Goal: Find specific page/section: Find specific page/section

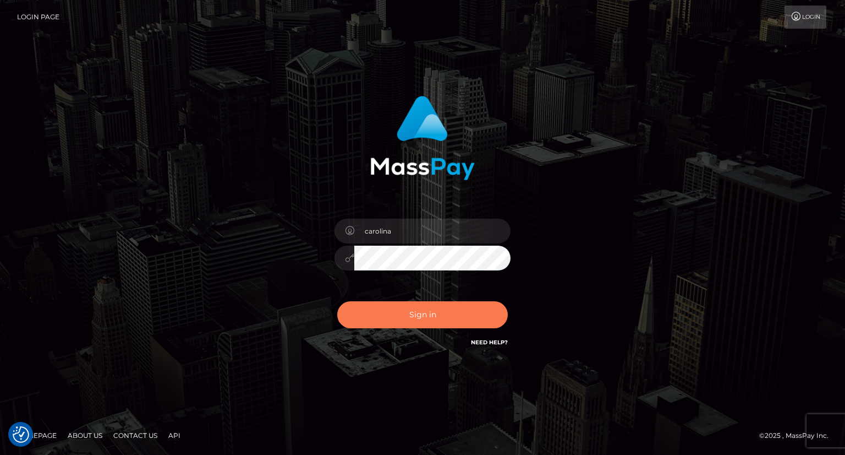
click at [422, 321] on button "Sign in" at bounding box center [422, 314] width 171 height 27
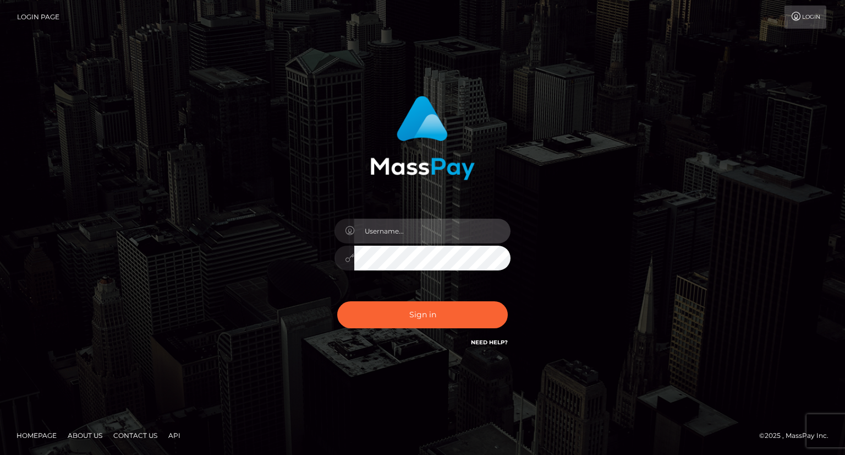
type input "carolina"
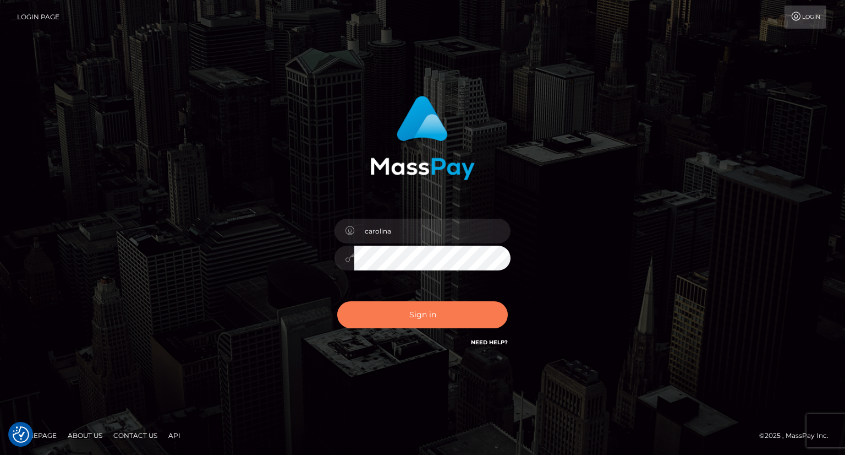
click at [428, 318] on button "Sign in" at bounding box center [422, 314] width 171 height 27
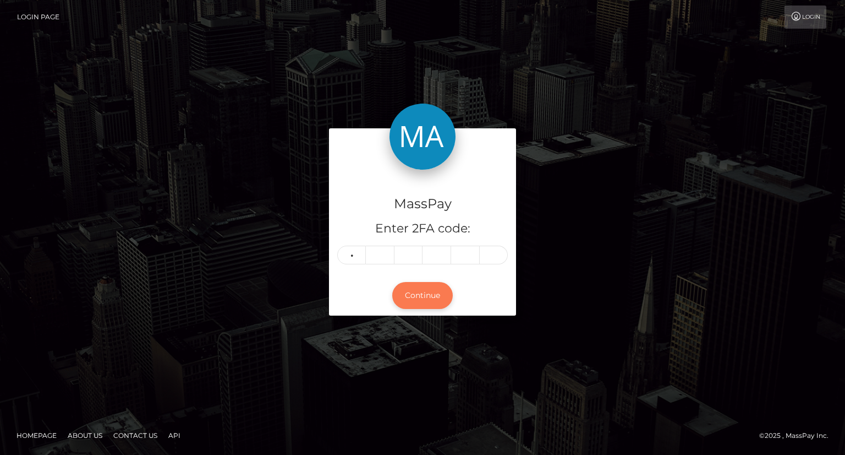
type input "6"
type input "5"
type input "3"
type input "7"
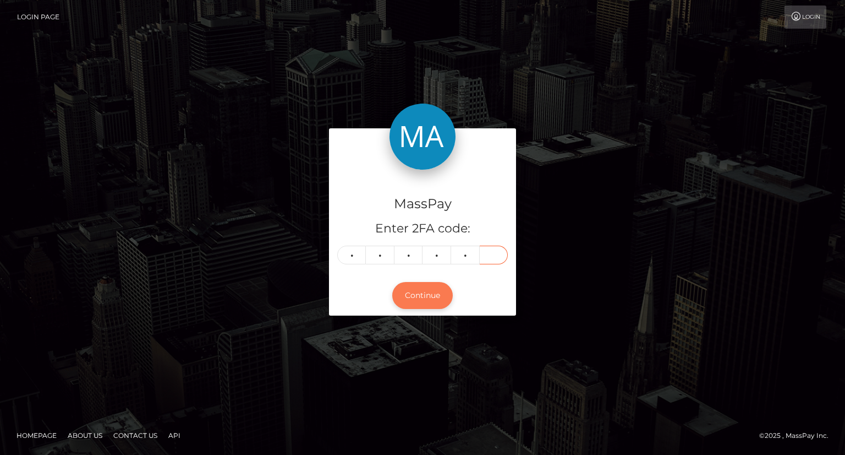
type input "0"
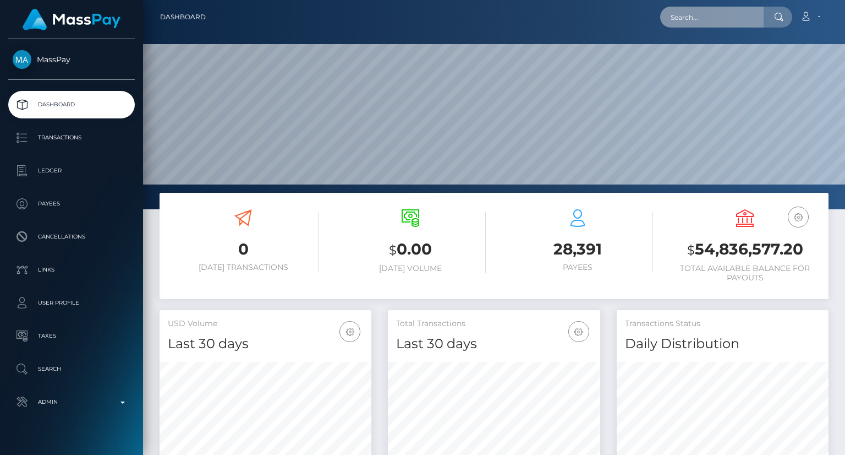
scroll to position [195, 211]
click at [734, 14] on input "text" at bounding box center [711, 17] width 103 height 21
paste input "asiakasiajola@gmail.com"
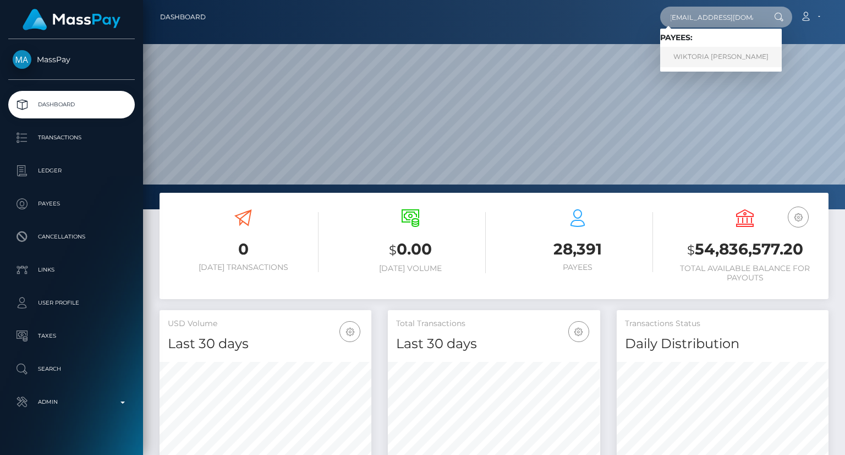
type input "asiakasiajola@gmail.com"
click at [704, 56] on link "WIKTORIA HELENA JAKUBOWSKA" at bounding box center [721, 57] width 122 height 20
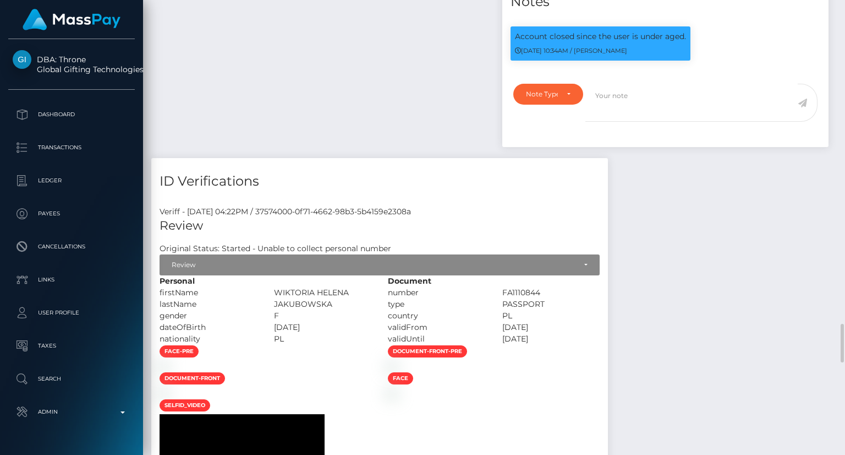
scroll to position [1211, 0]
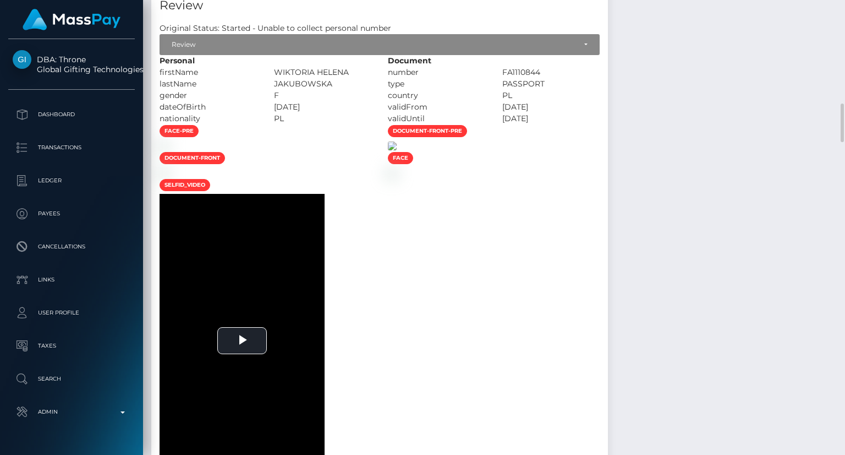
click at [397, 150] on img at bounding box center [392, 145] width 9 height 9
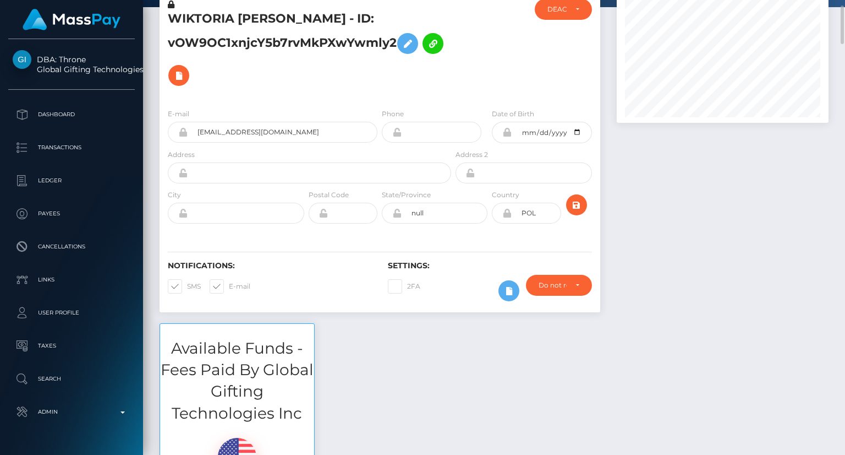
scroll to position [0, 0]
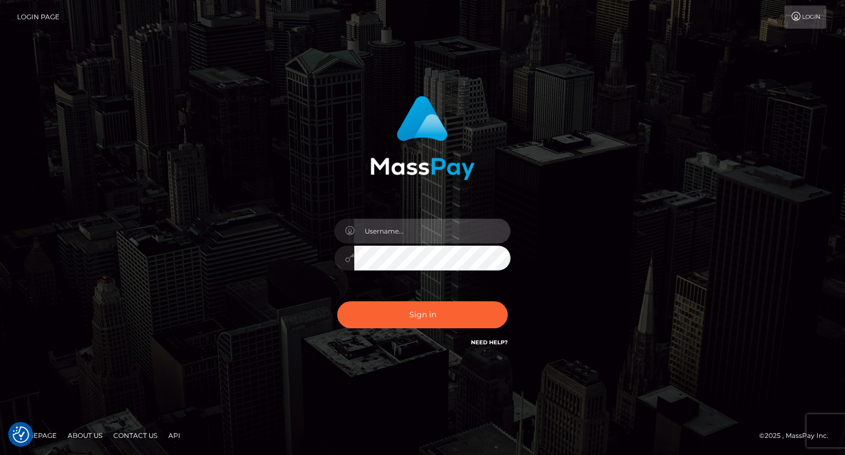
type input "carolina"
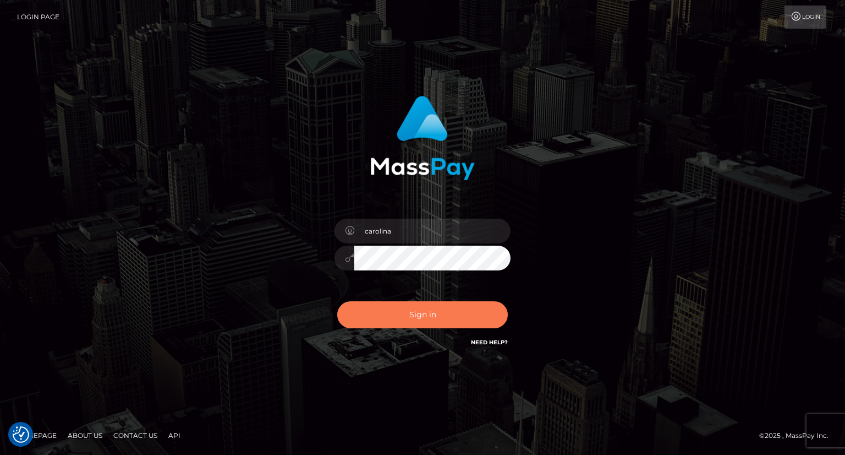
click at [436, 324] on button "Sign in" at bounding box center [422, 314] width 171 height 27
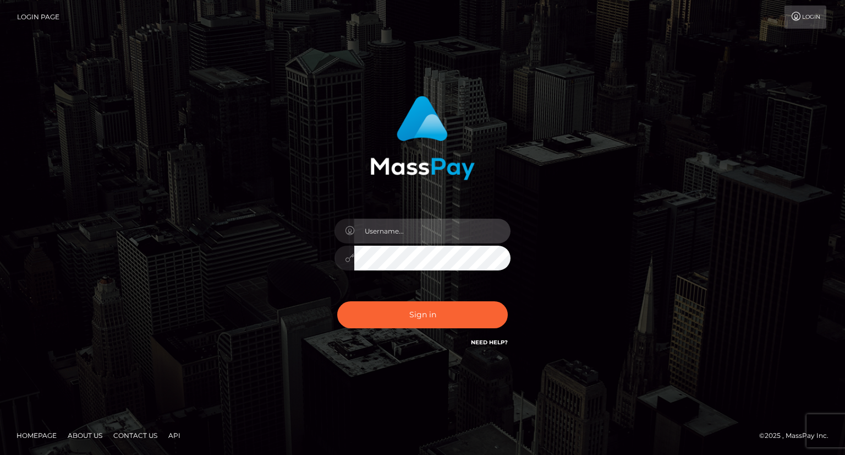
type input "carolina"
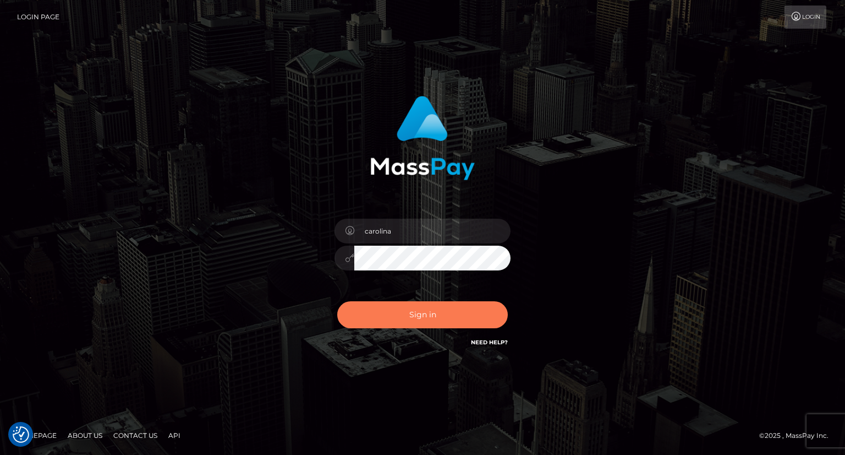
click at [437, 323] on button "Sign in" at bounding box center [422, 314] width 171 height 27
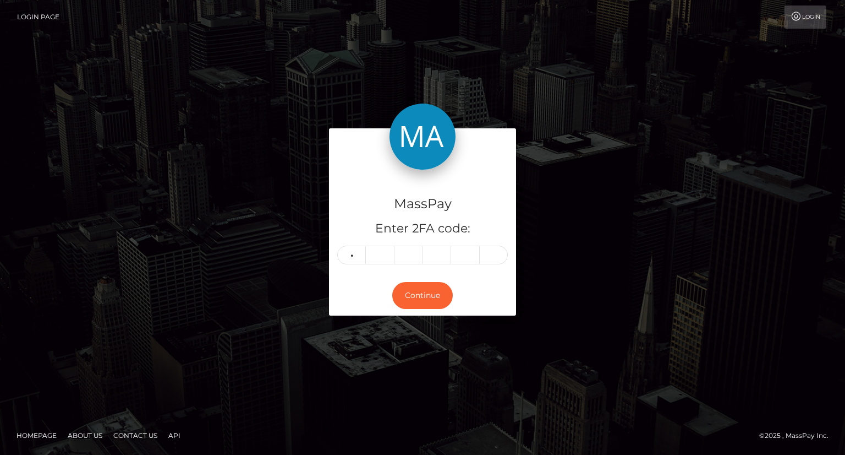
type input "8"
type input "9"
type input "3"
type input "8"
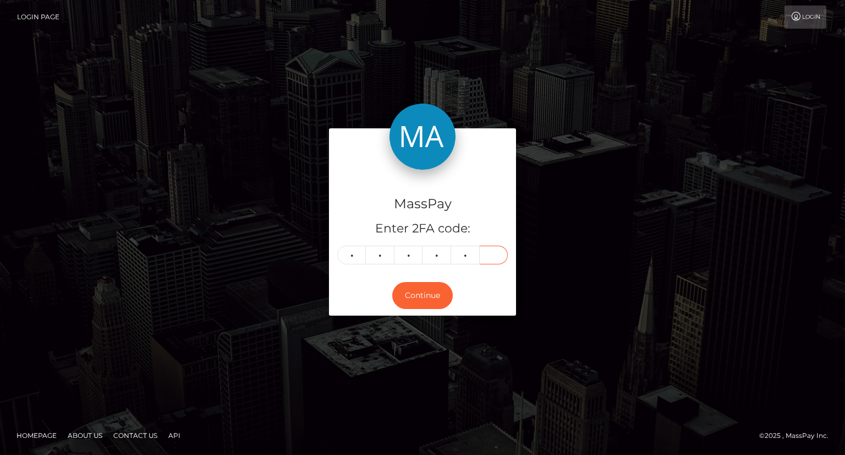
type input "4"
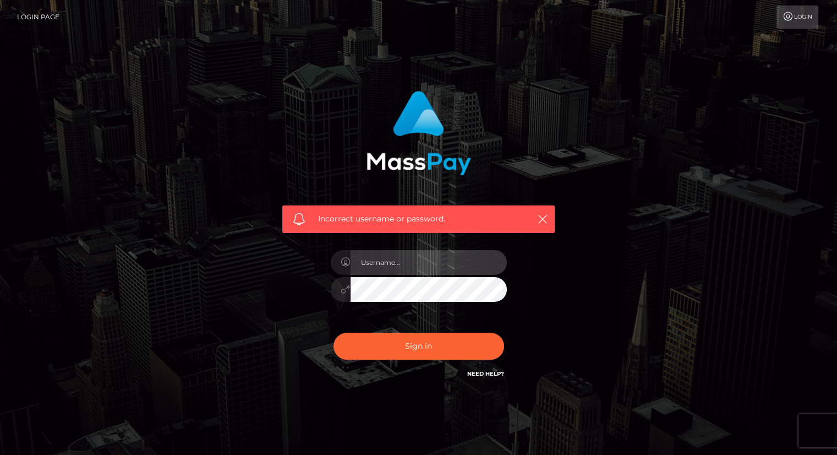
type input "carolina"
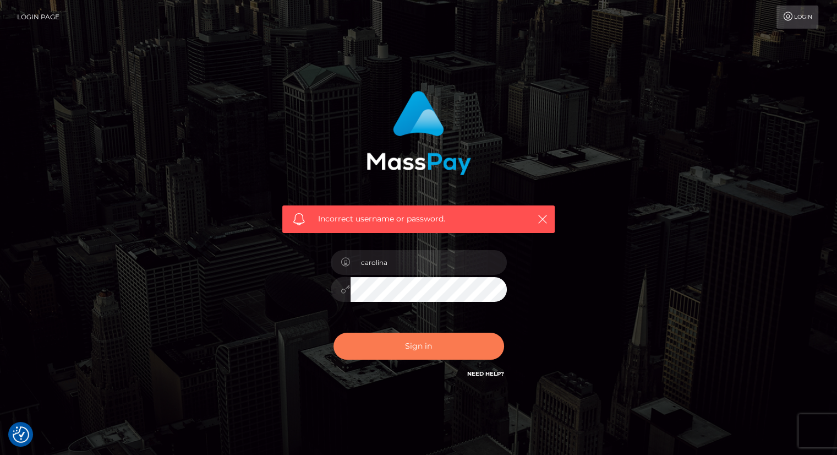
click at [418, 358] on button "Sign in" at bounding box center [418, 345] width 171 height 27
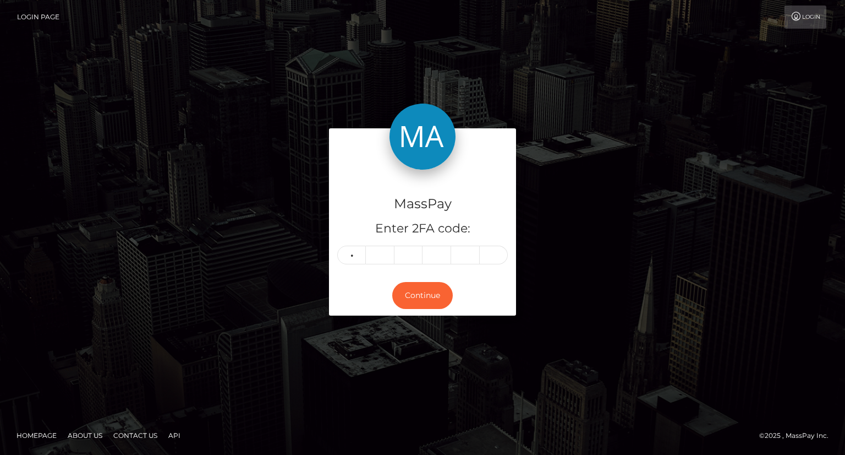
type input "5"
type input "8"
type input "5"
type input "6"
type input "4"
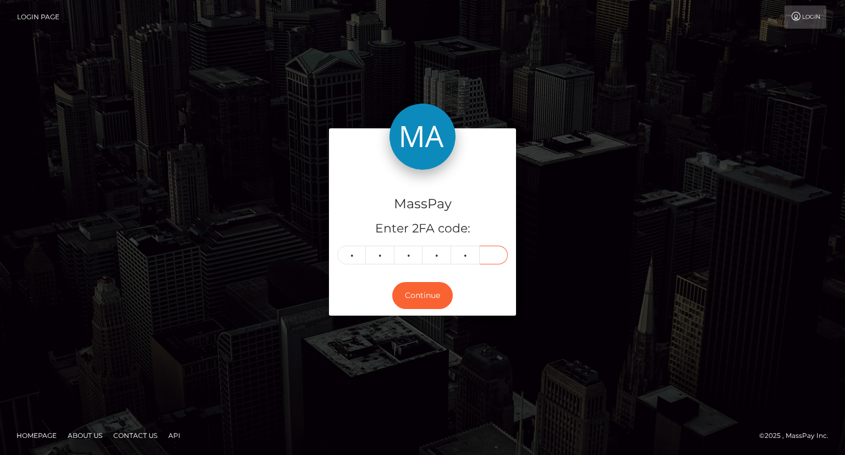
type input "9"
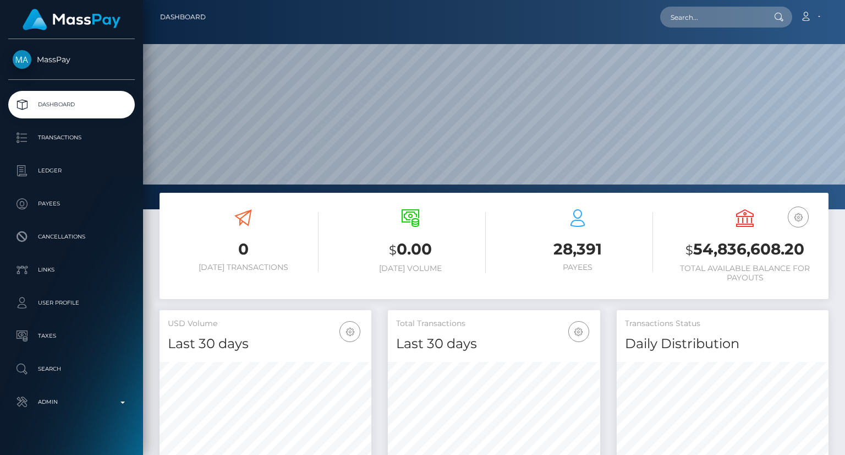
scroll to position [195, 211]
click at [680, 14] on input "text" at bounding box center [711, 17] width 103 height 21
paste input "[EMAIL_ADDRESS][DOMAIN_NAME]"
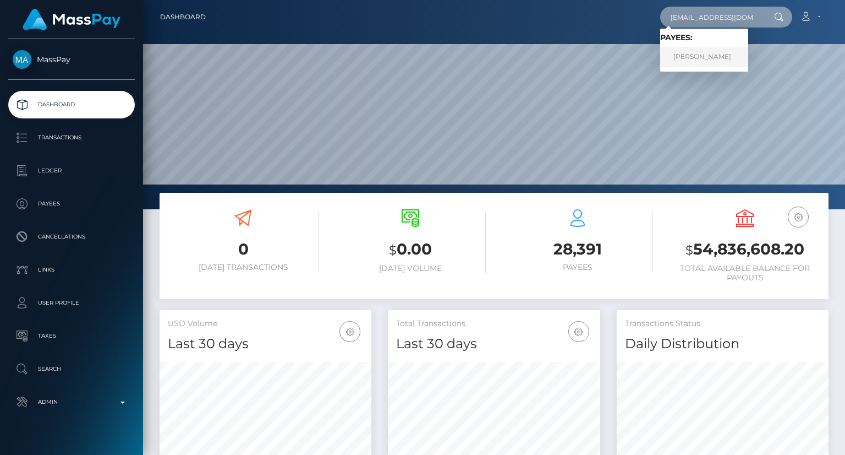
type input "[EMAIL_ADDRESS][DOMAIN_NAME]"
click at [748, 60] on link "[PERSON_NAME]" at bounding box center [704, 57] width 88 height 20
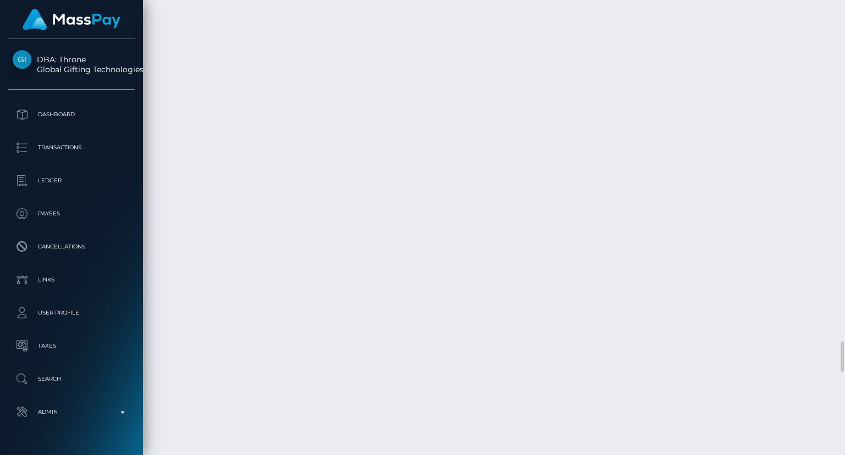
scroll to position [132, 211]
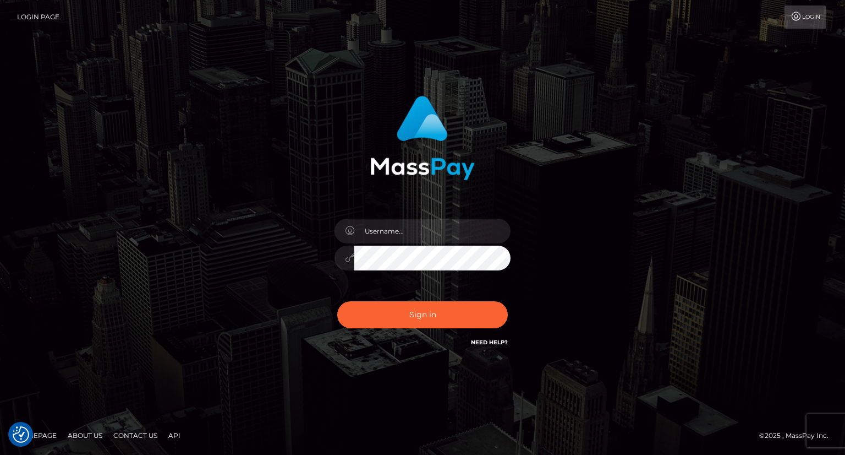
checkbox input "true"
